Goal: Find specific page/section: Find specific page/section

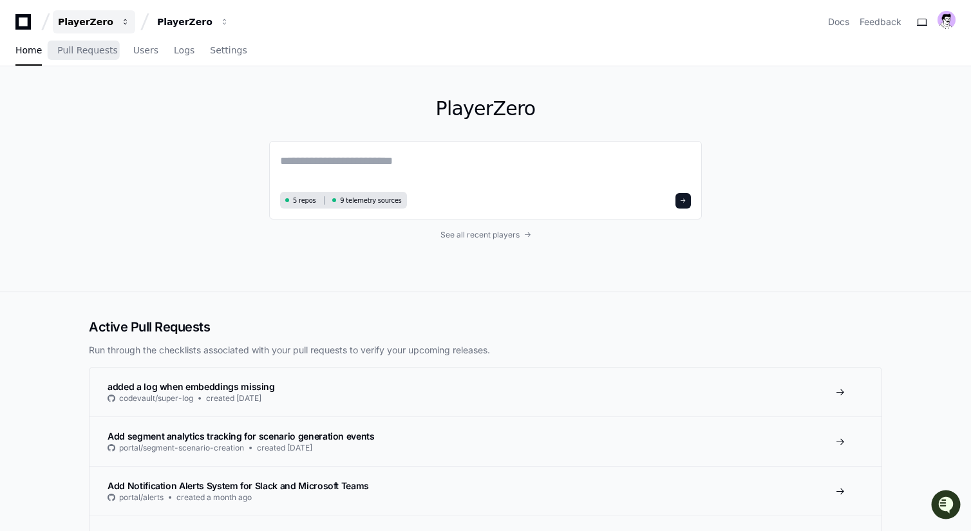
click at [99, 19] on div "PlayerZero" at bounding box center [85, 21] width 55 height 13
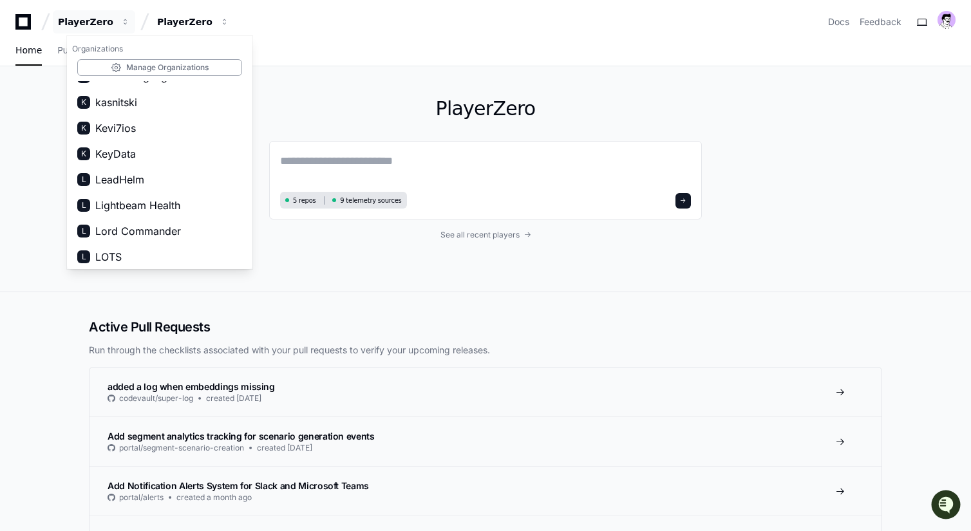
scroll to position [1617, 0]
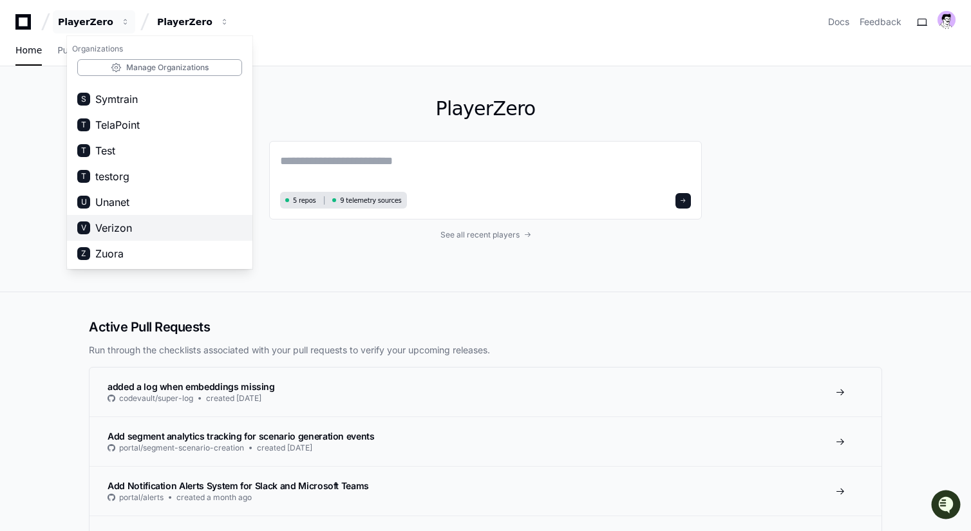
click at [133, 229] on button "V Verizon" at bounding box center [159, 228] width 185 height 26
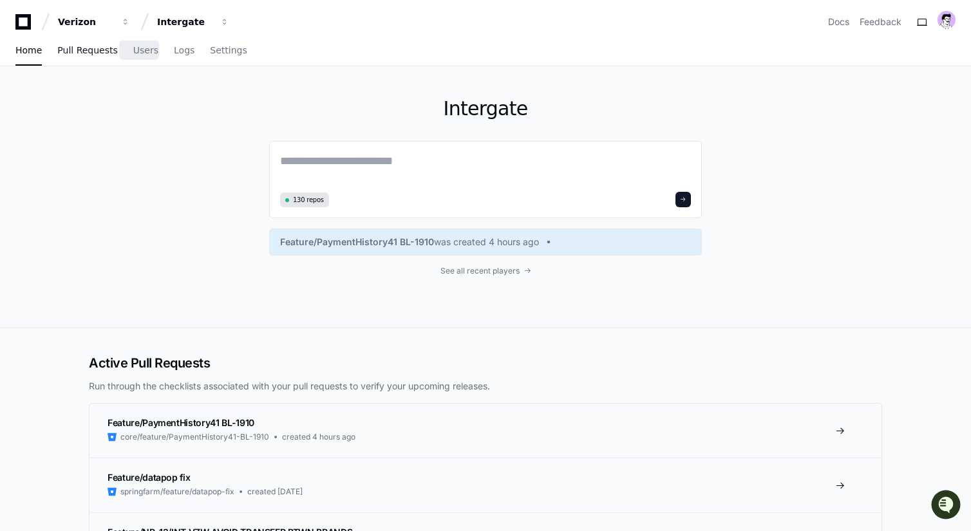
click at [82, 52] on span "Pull Requests" at bounding box center [87, 50] width 60 height 8
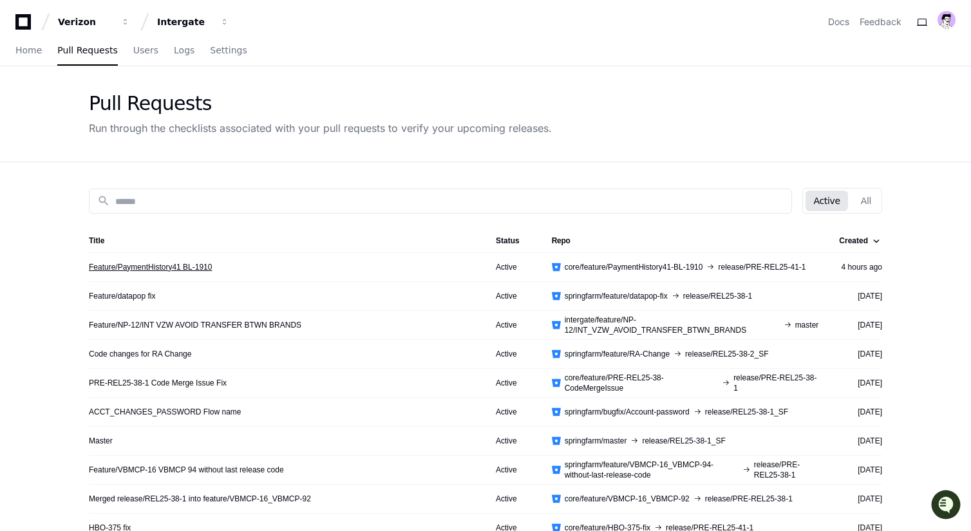
click at [160, 270] on link "Feature/PaymentHistory41 BL-1910" at bounding box center [150, 267] width 123 height 10
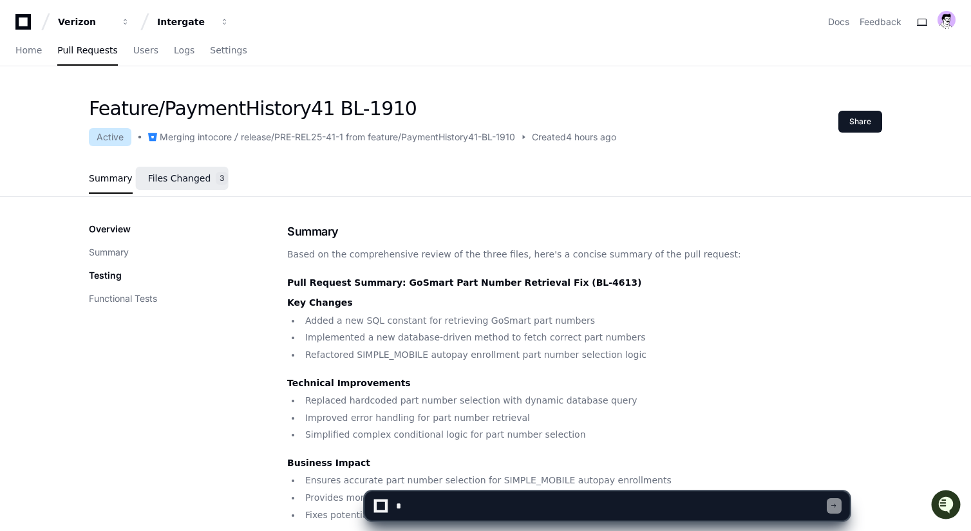
click at [171, 174] on span "Files Changed" at bounding box center [179, 178] width 63 height 8
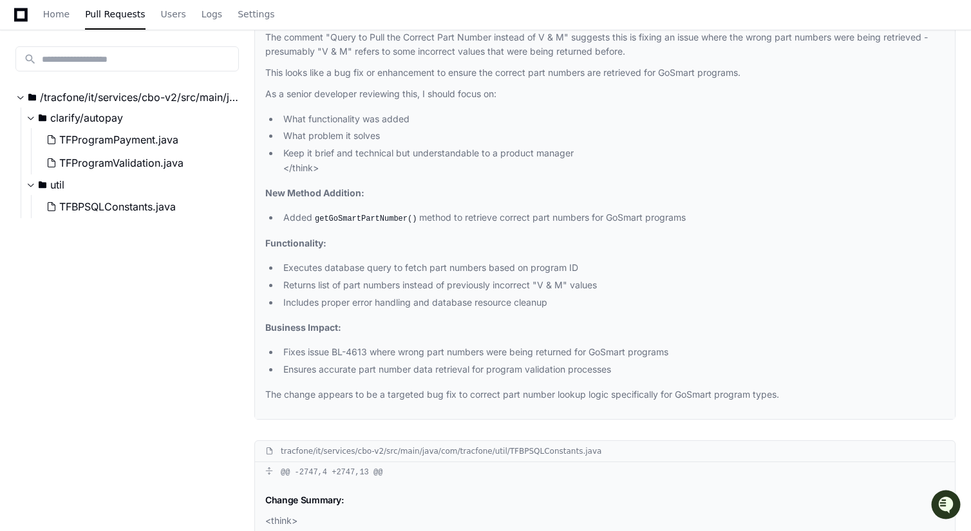
scroll to position [1559, 0]
